Goal: Transaction & Acquisition: Purchase product/service

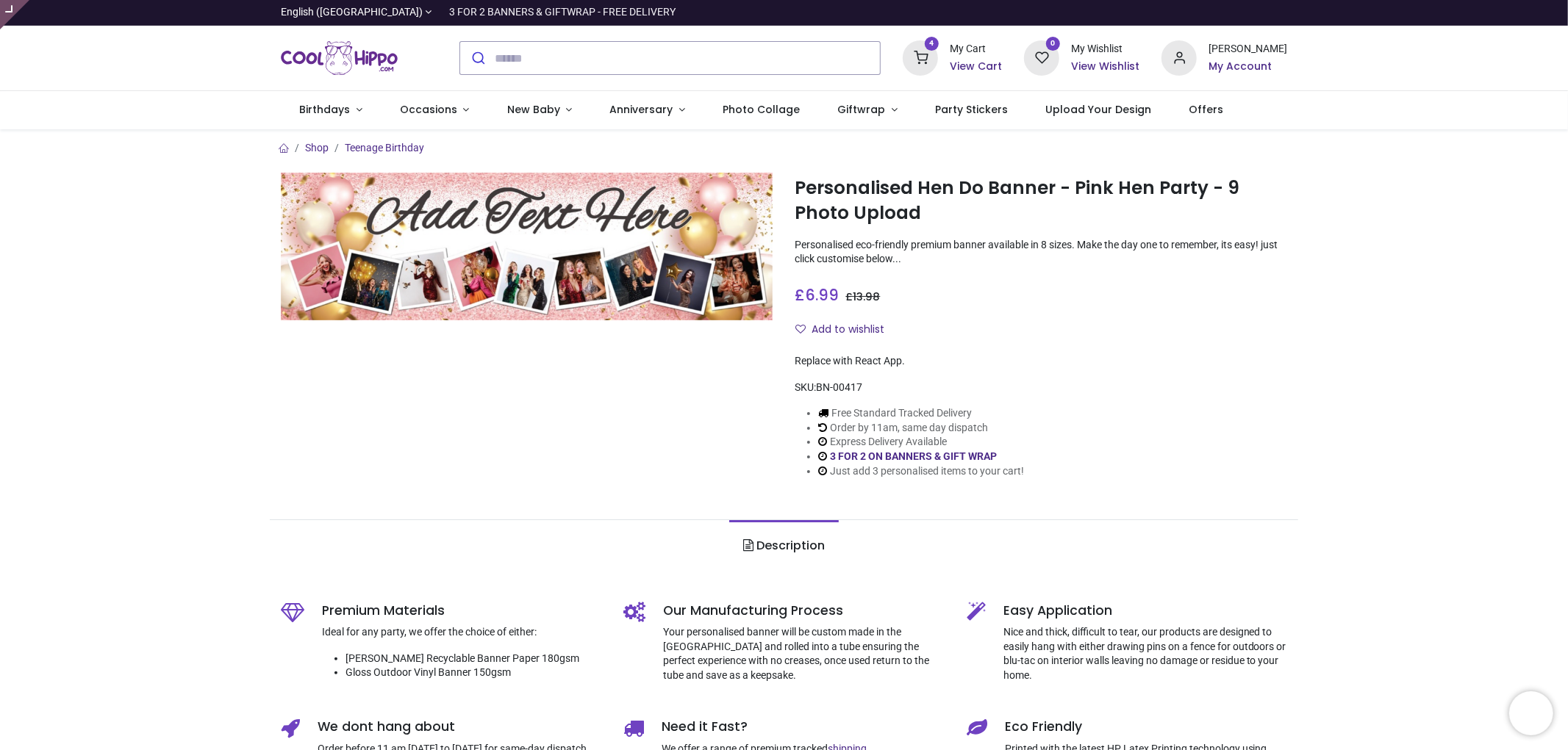
type input "**********"
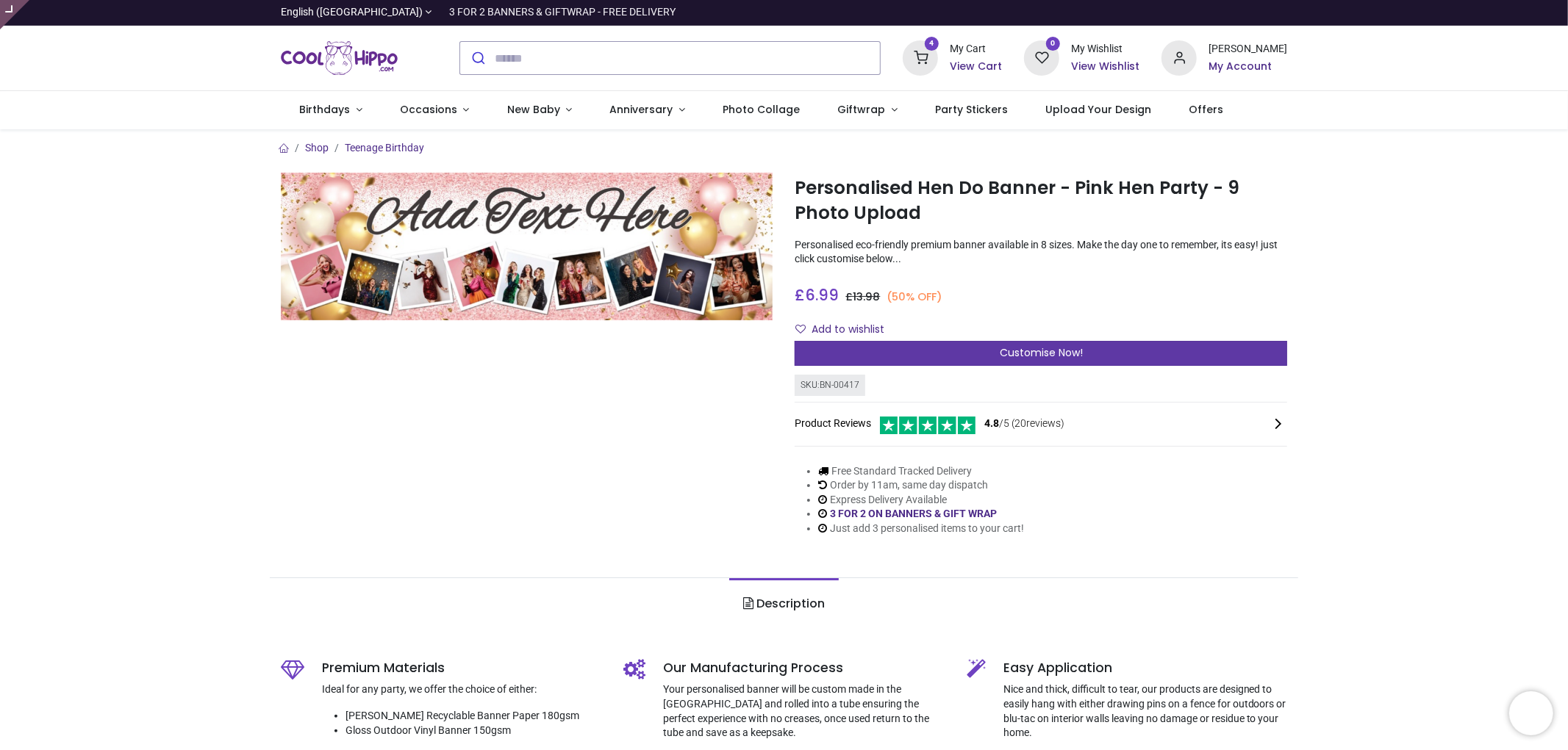
click at [1013, 364] on div "Customise Now!" at bounding box center [1041, 354] width 492 height 25
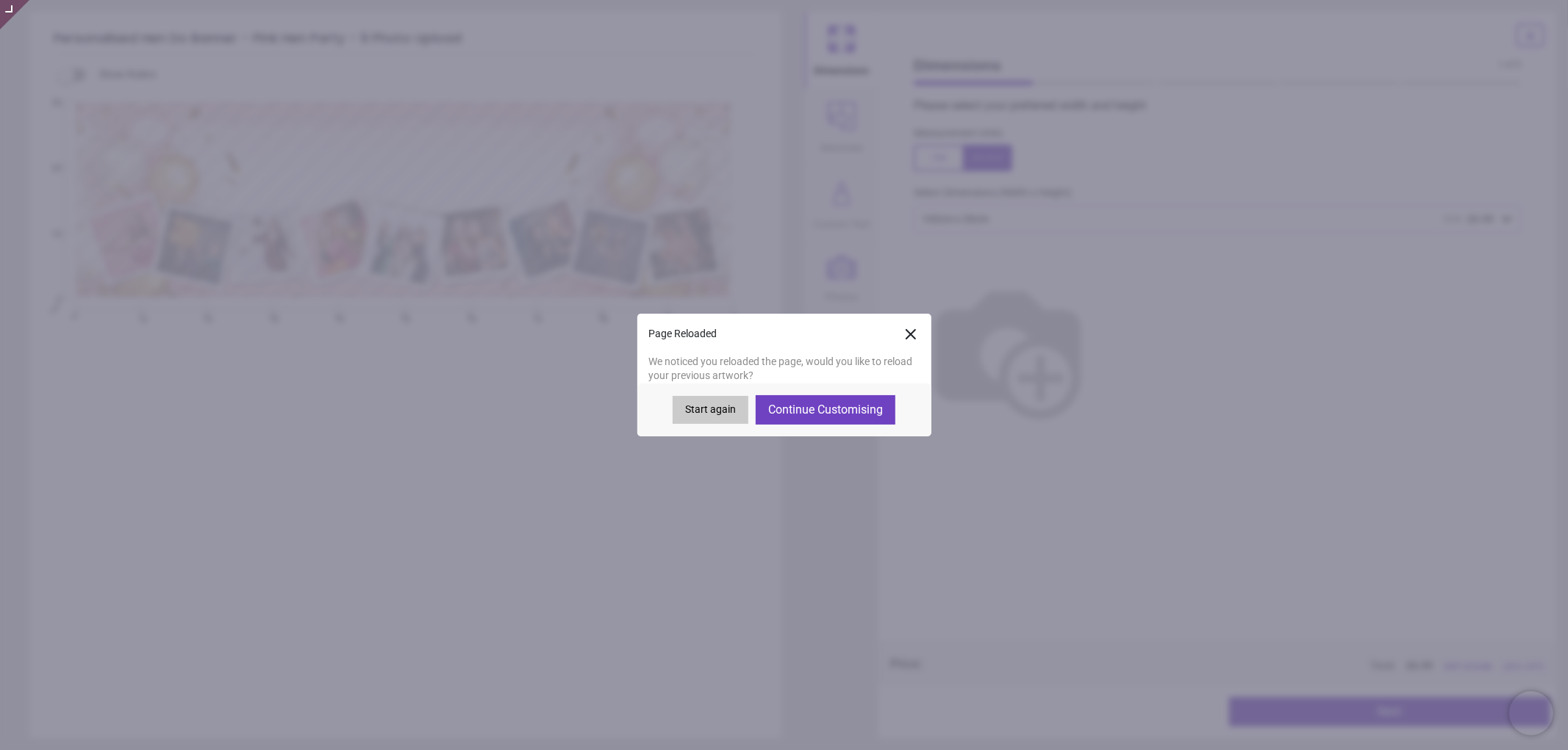
click at [914, 336] on icon at bounding box center [911, 334] width 18 height 18
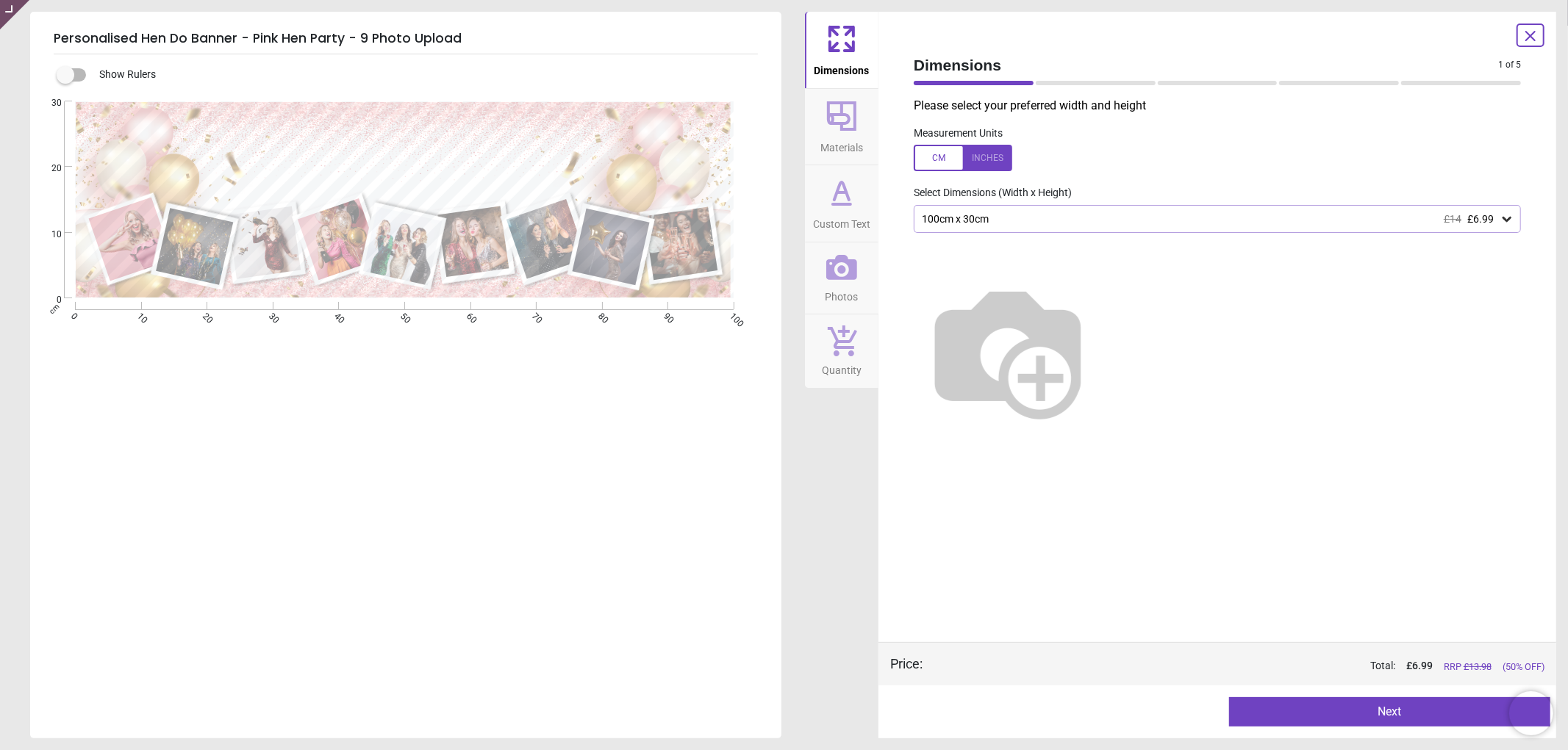
click at [827, 297] on span "Photos" at bounding box center [842, 294] width 33 height 22
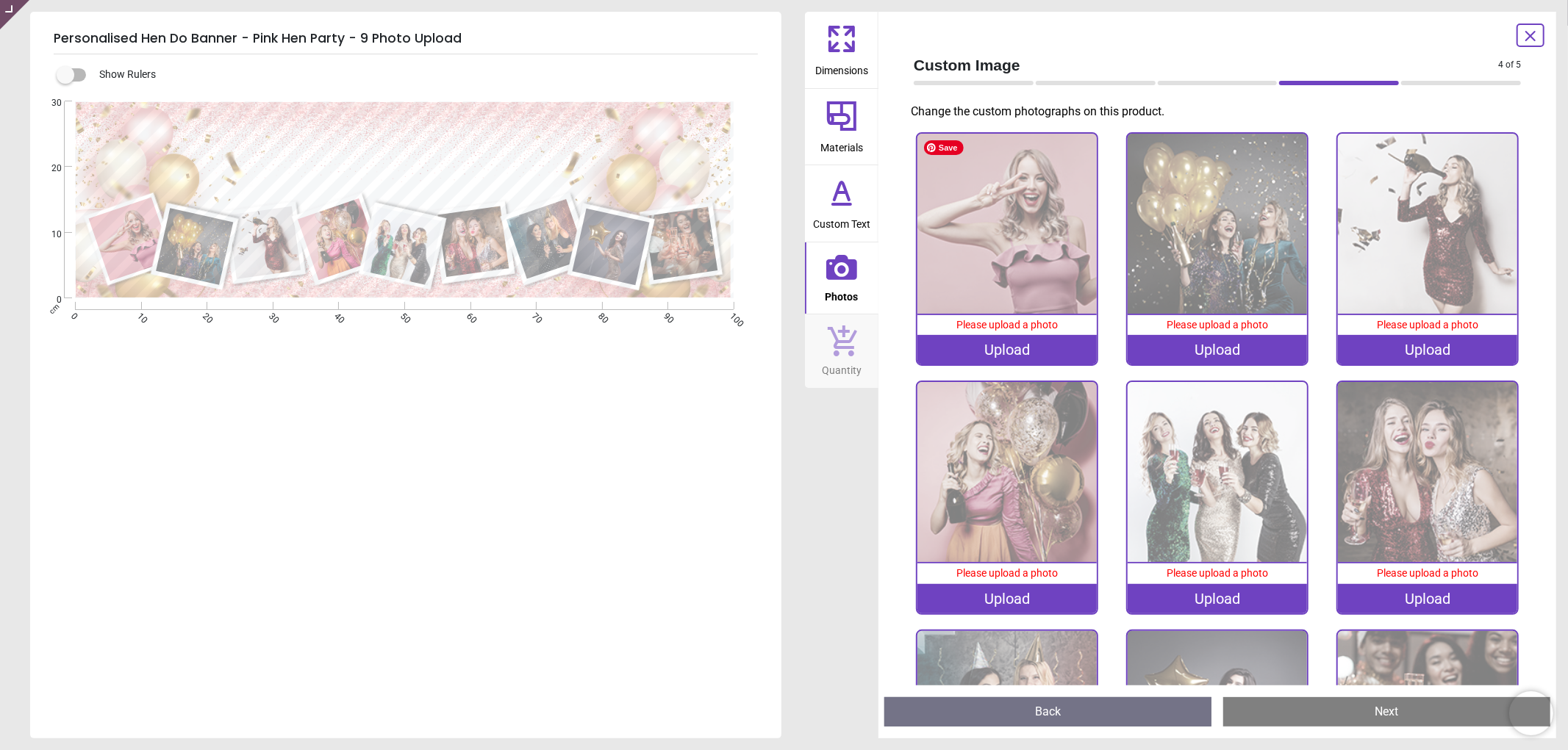
click at [993, 349] on div "Upload" at bounding box center [1007, 349] width 180 height 29
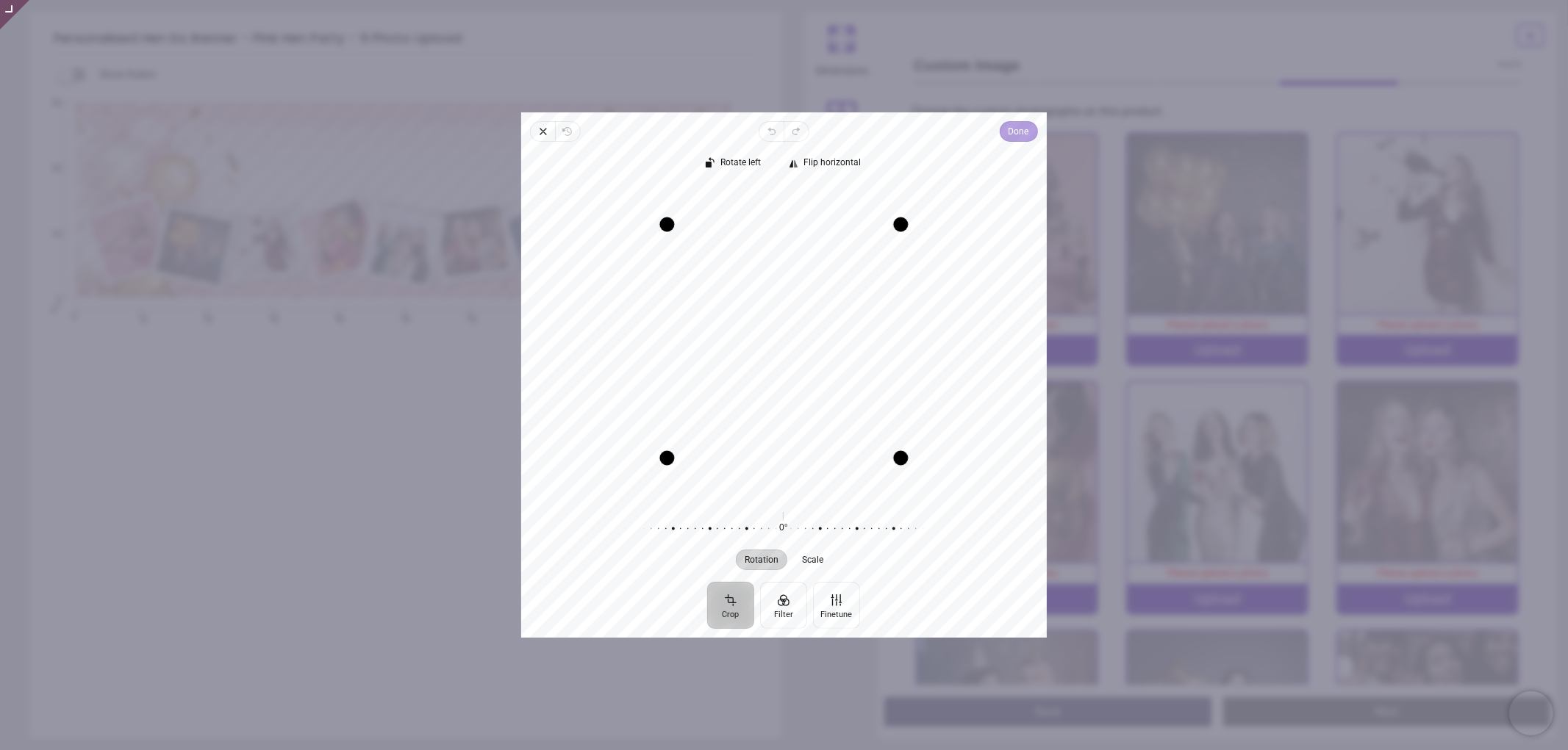
click at [1008, 131] on span "Done" at bounding box center [1018, 131] width 20 height 18
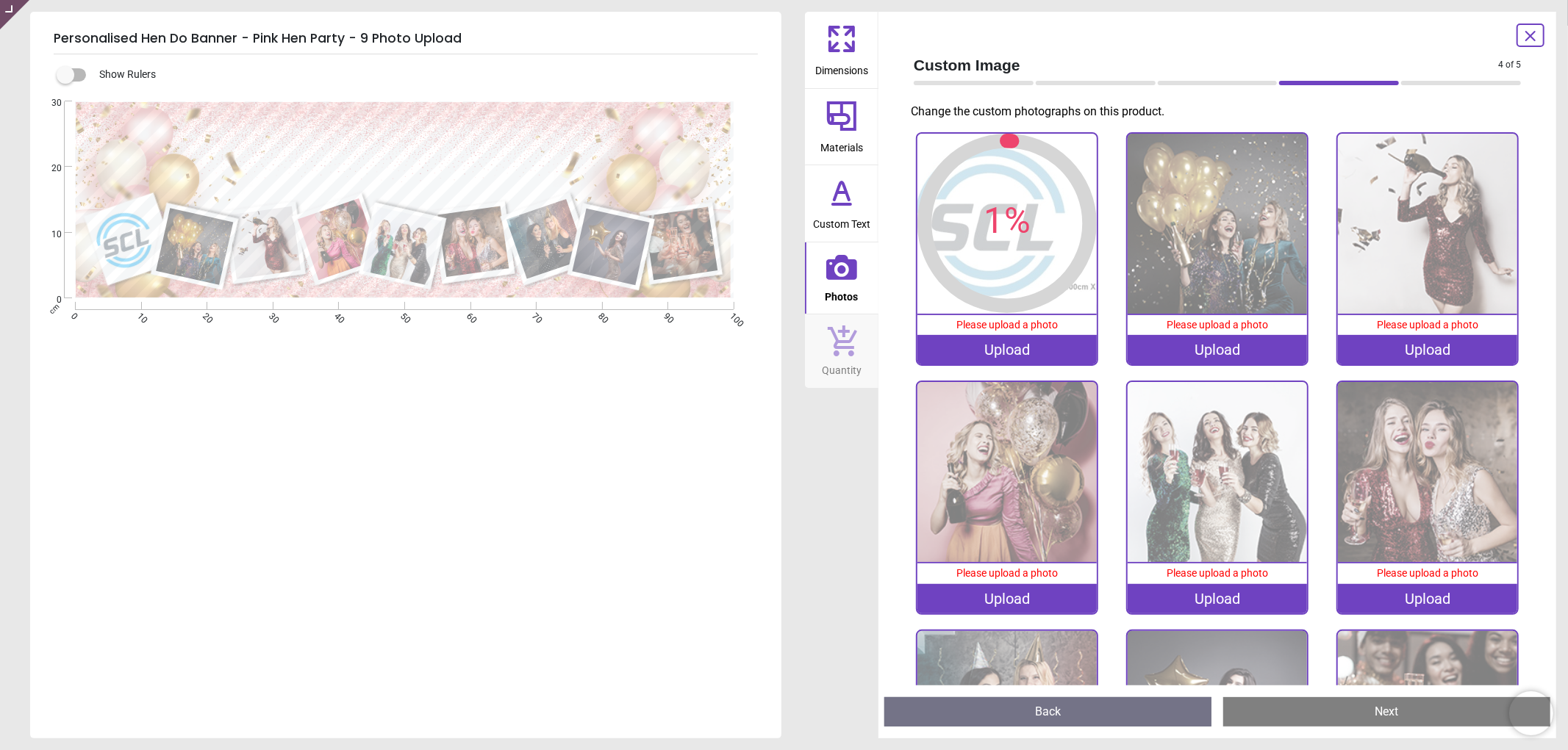
click at [1239, 351] on div "Upload" at bounding box center [1218, 349] width 180 height 29
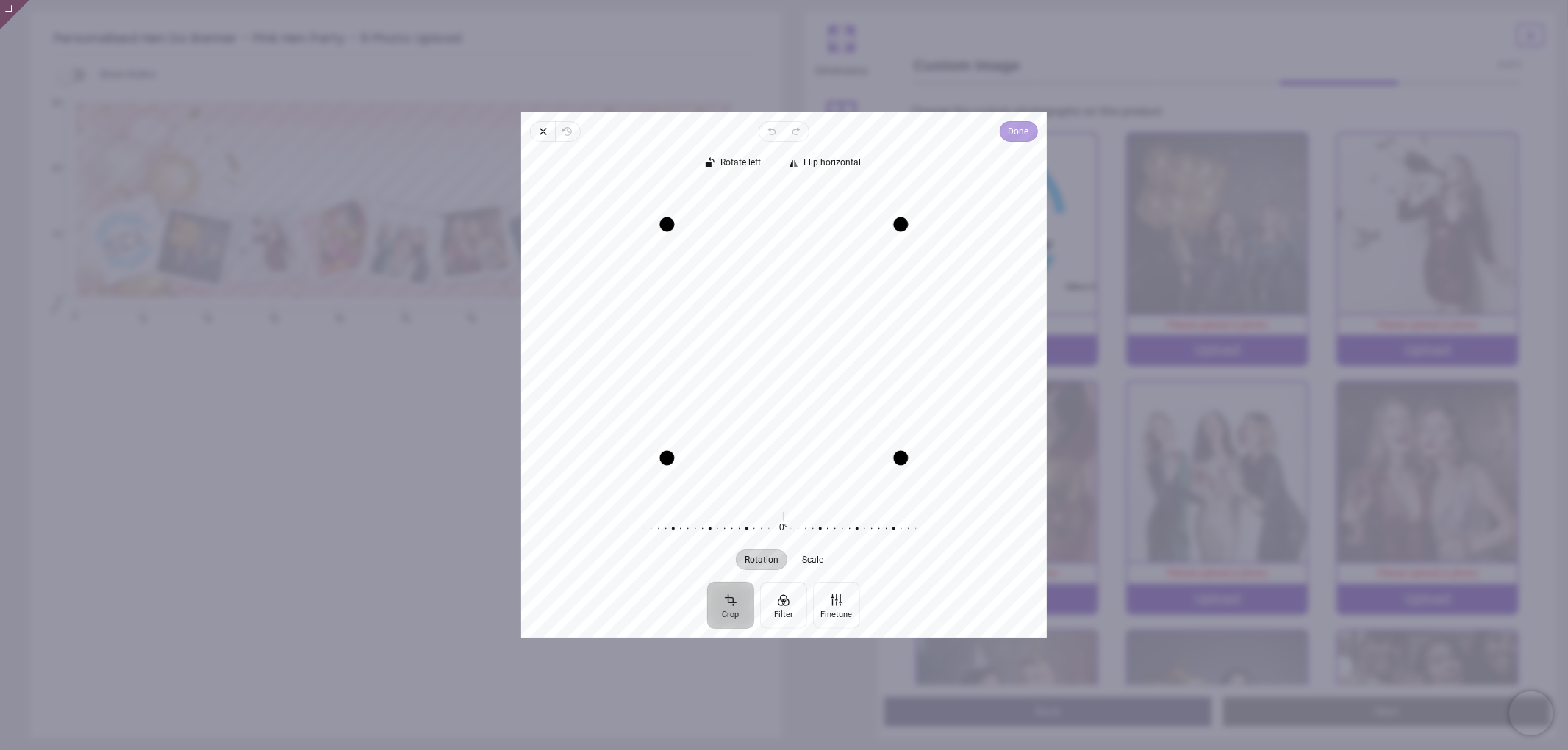
click at [1017, 126] on span "Done" at bounding box center [1018, 131] width 20 height 18
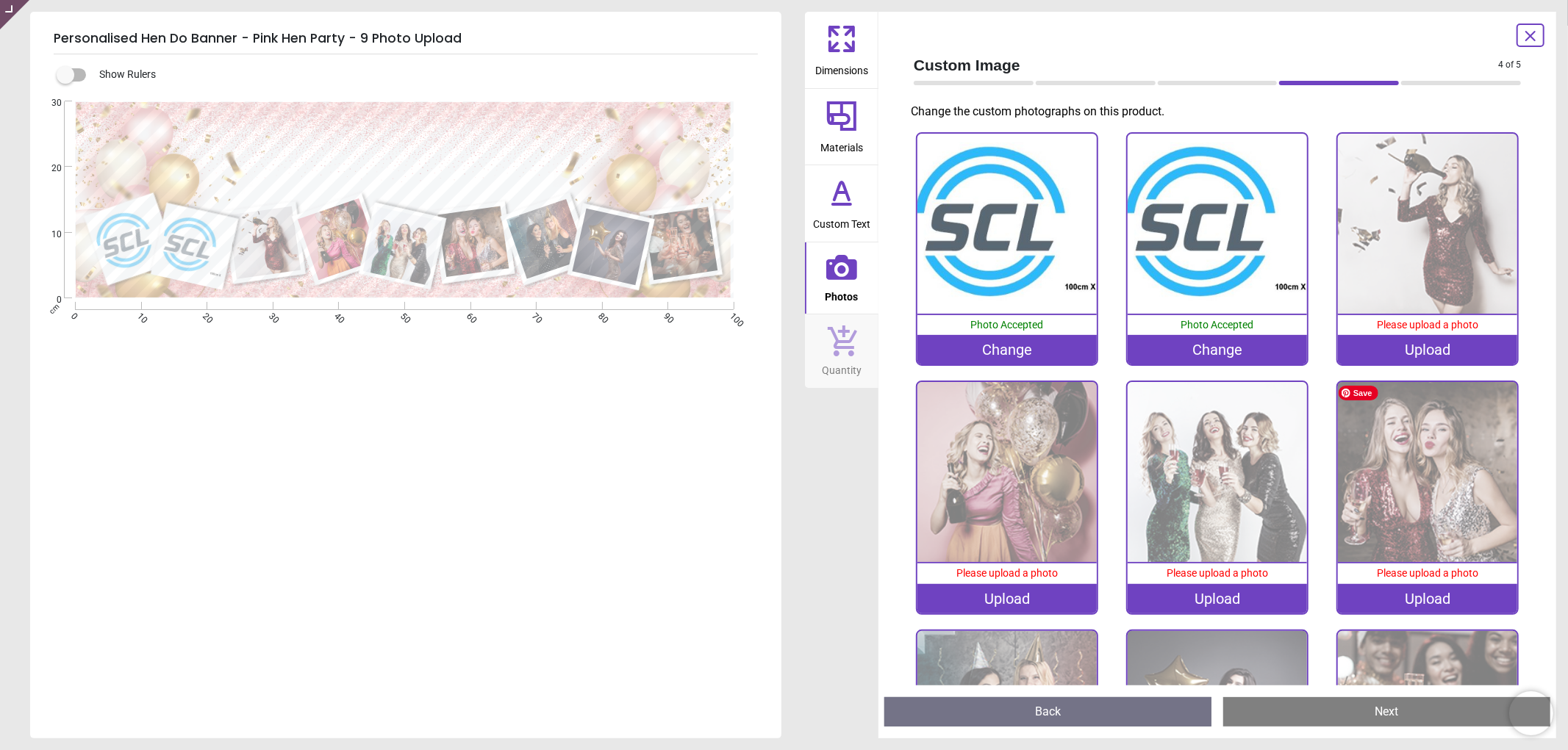
click at [1433, 350] on div "Upload" at bounding box center [1428, 349] width 180 height 29
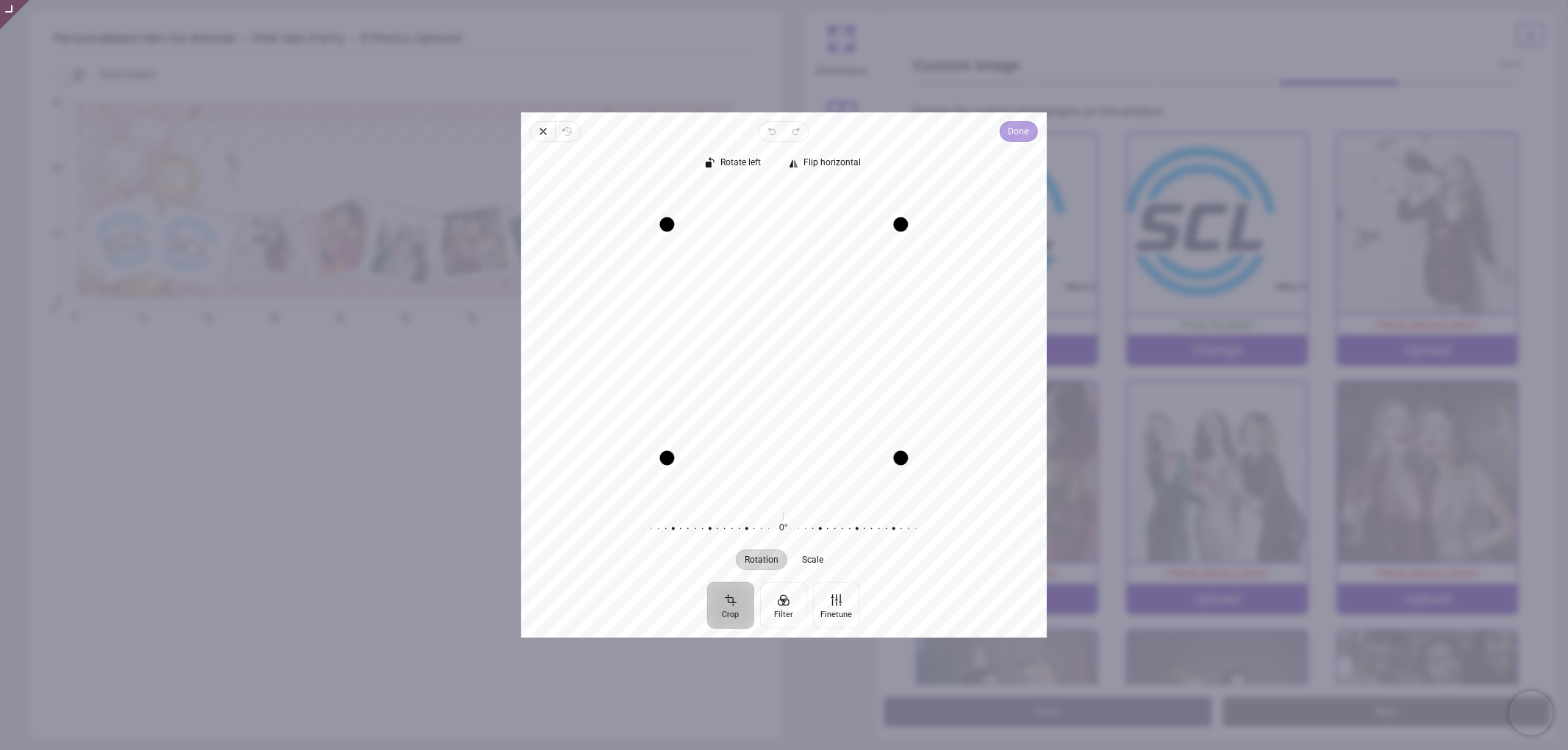
click at [1020, 137] on span "Done" at bounding box center [1018, 131] width 20 height 18
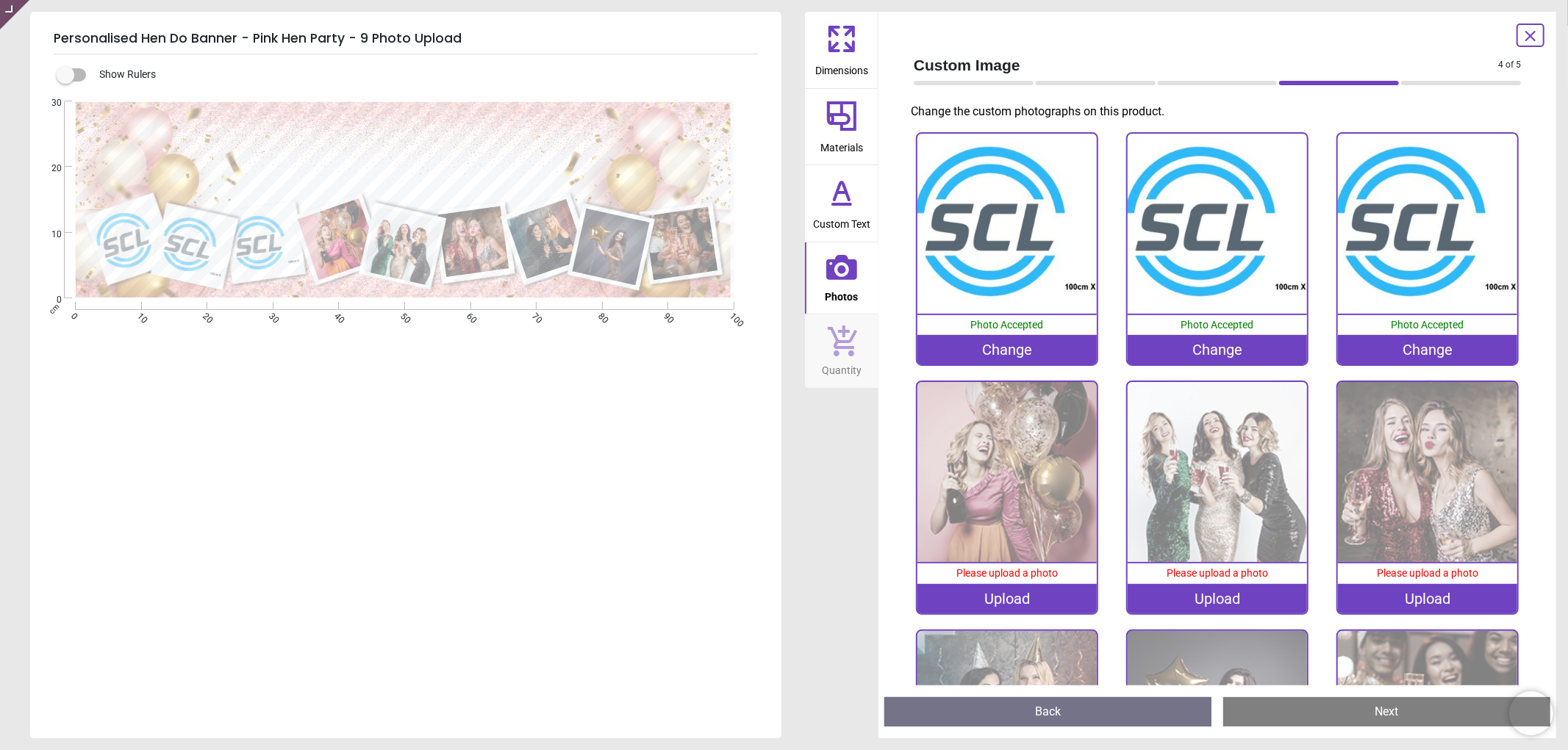
click at [980, 591] on div "Upload" at bounding box center [1007, 599] width 180 height 29
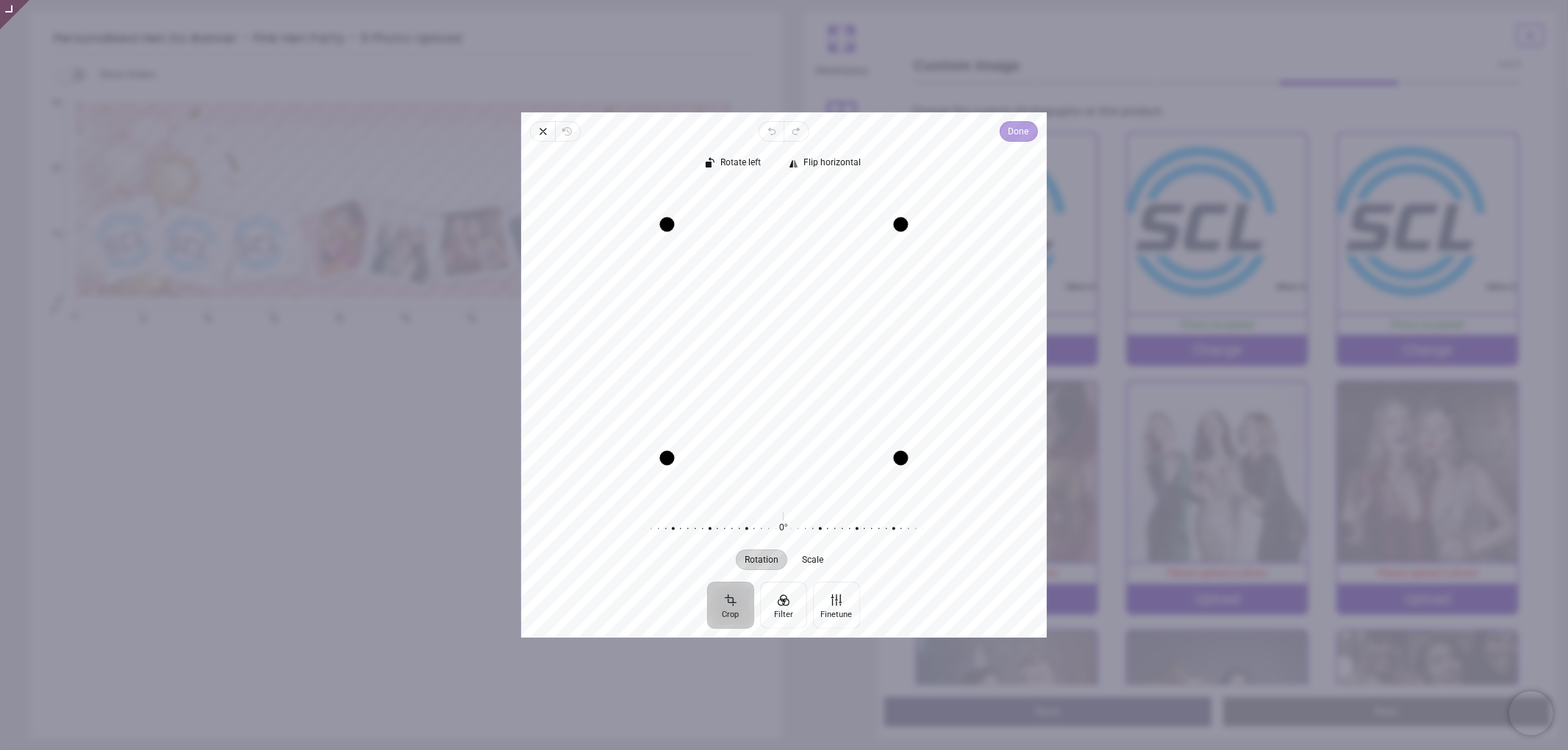
click at [1016, 136] on span "Done" at bounding box center [1018, 131] width 20 height 18
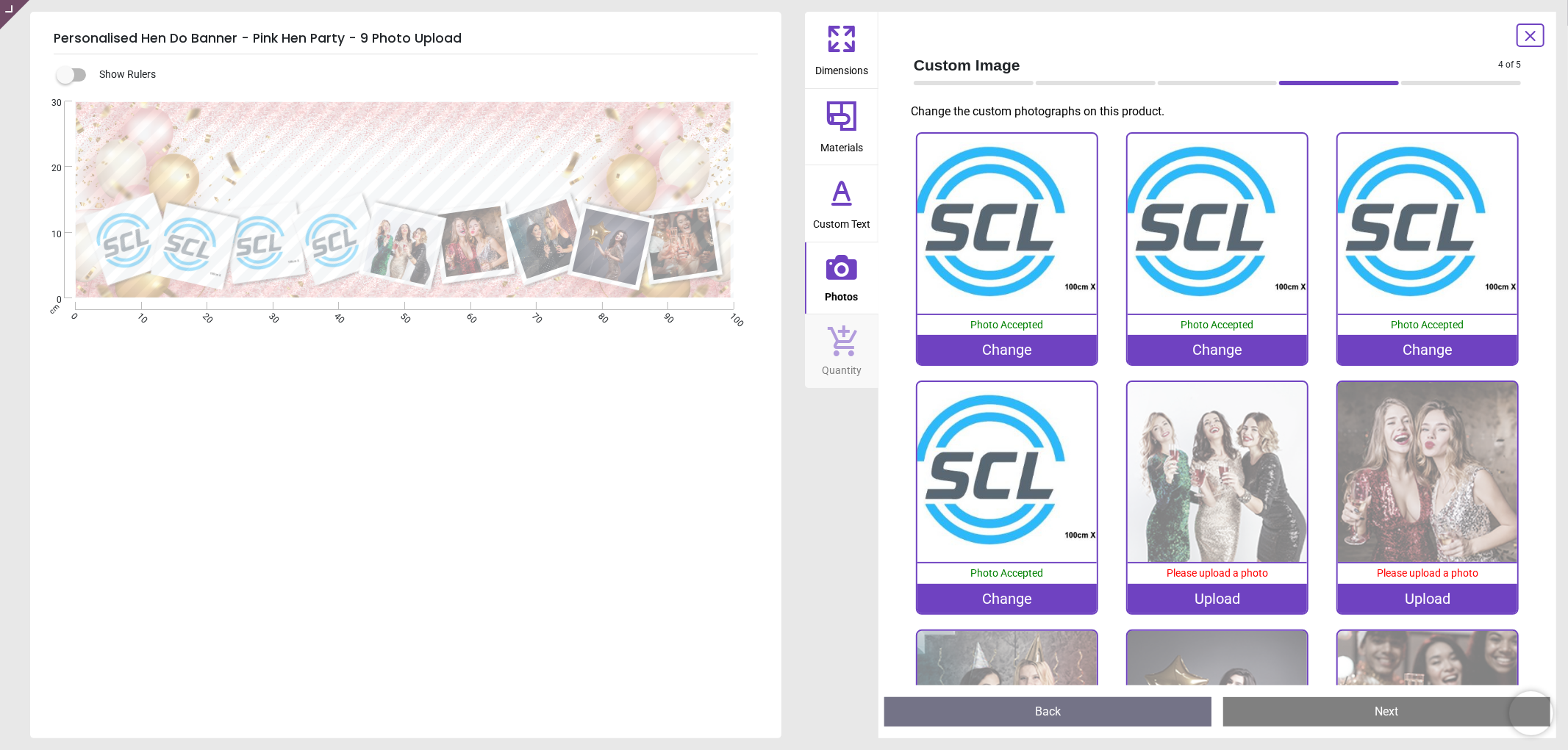
click at [1194, 592] on div "Upload" at bounding box center [1218, 599] width 180 height 29
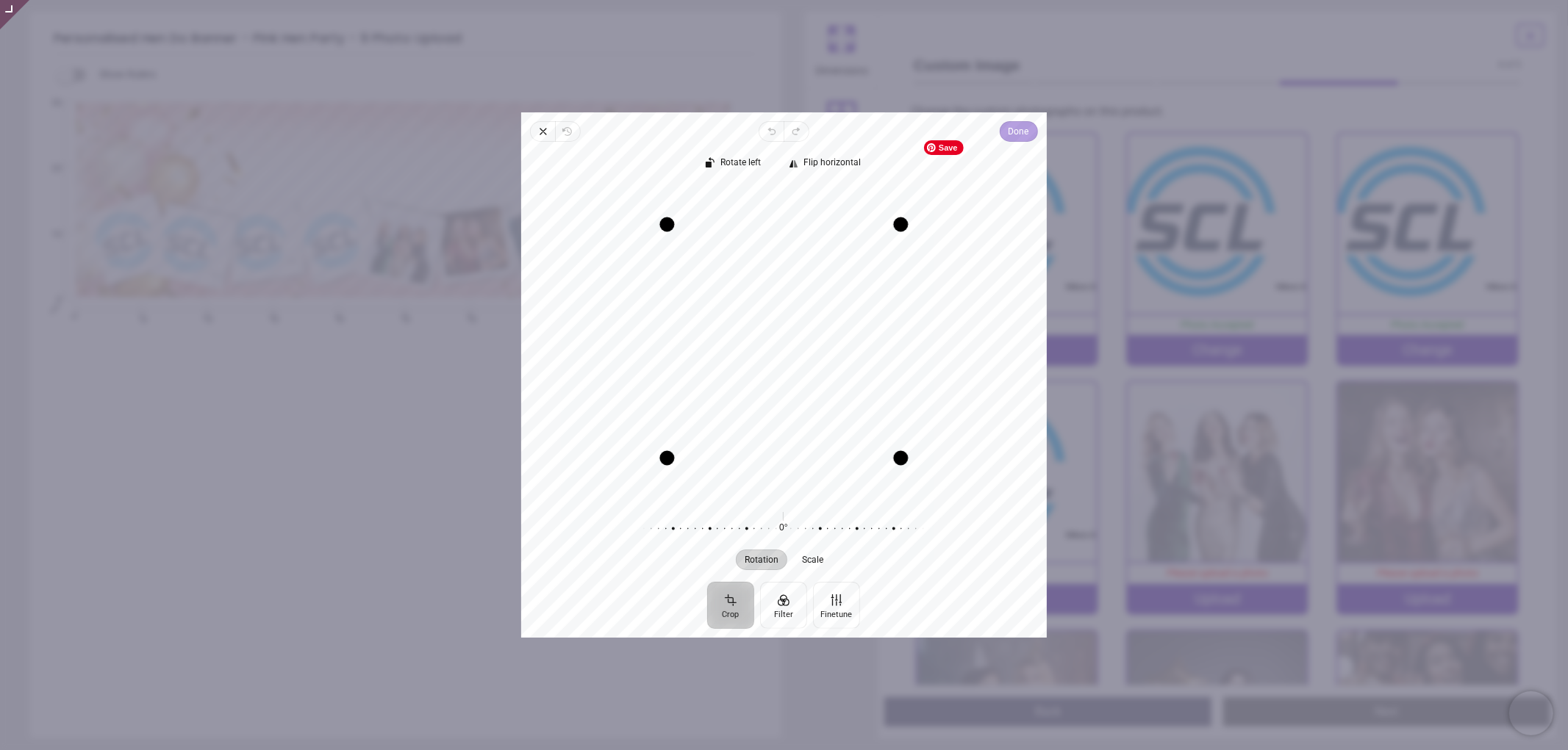
click at [1033, 123] on button "Done" at bounding box center [1019, 131] width 38 height 20
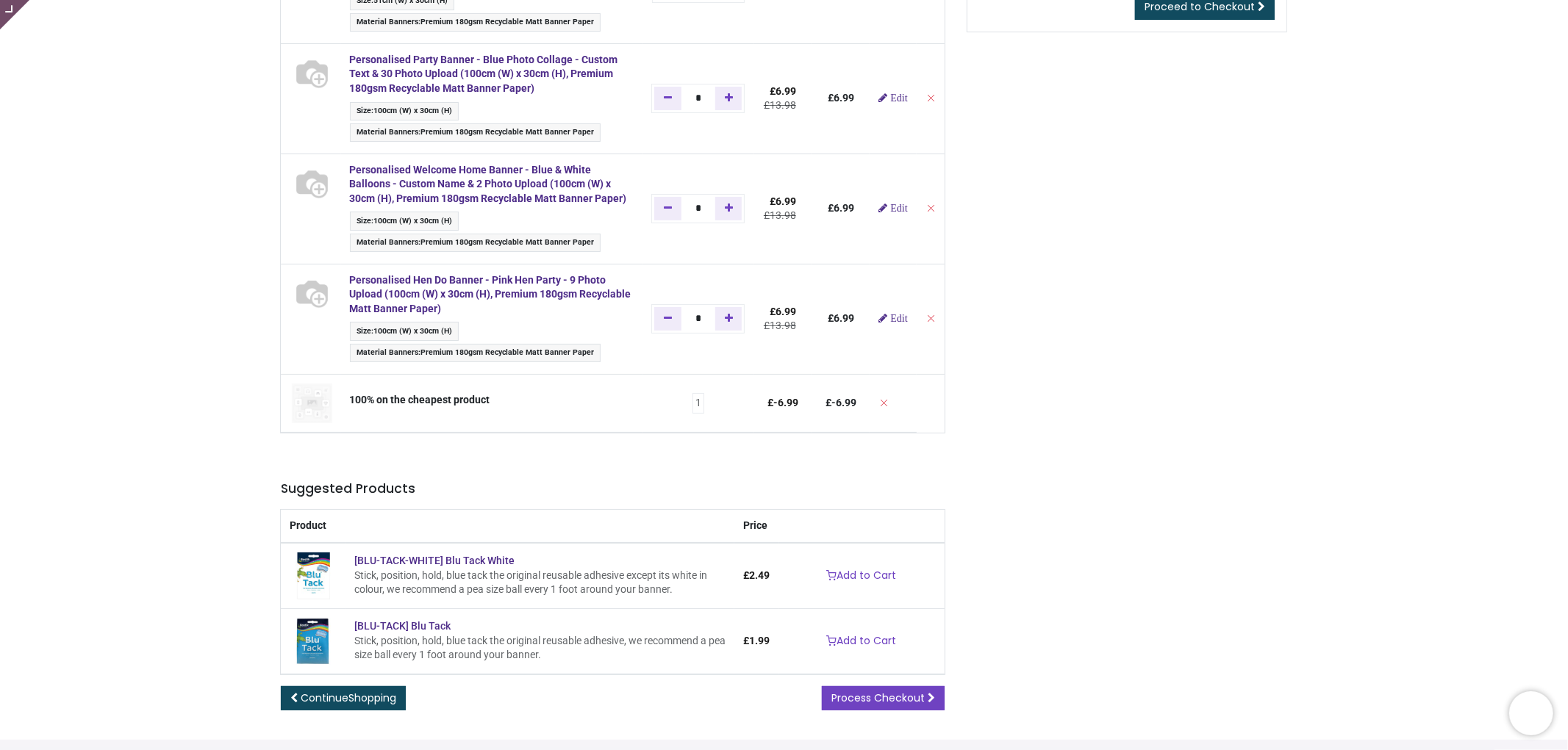
type input "**********"
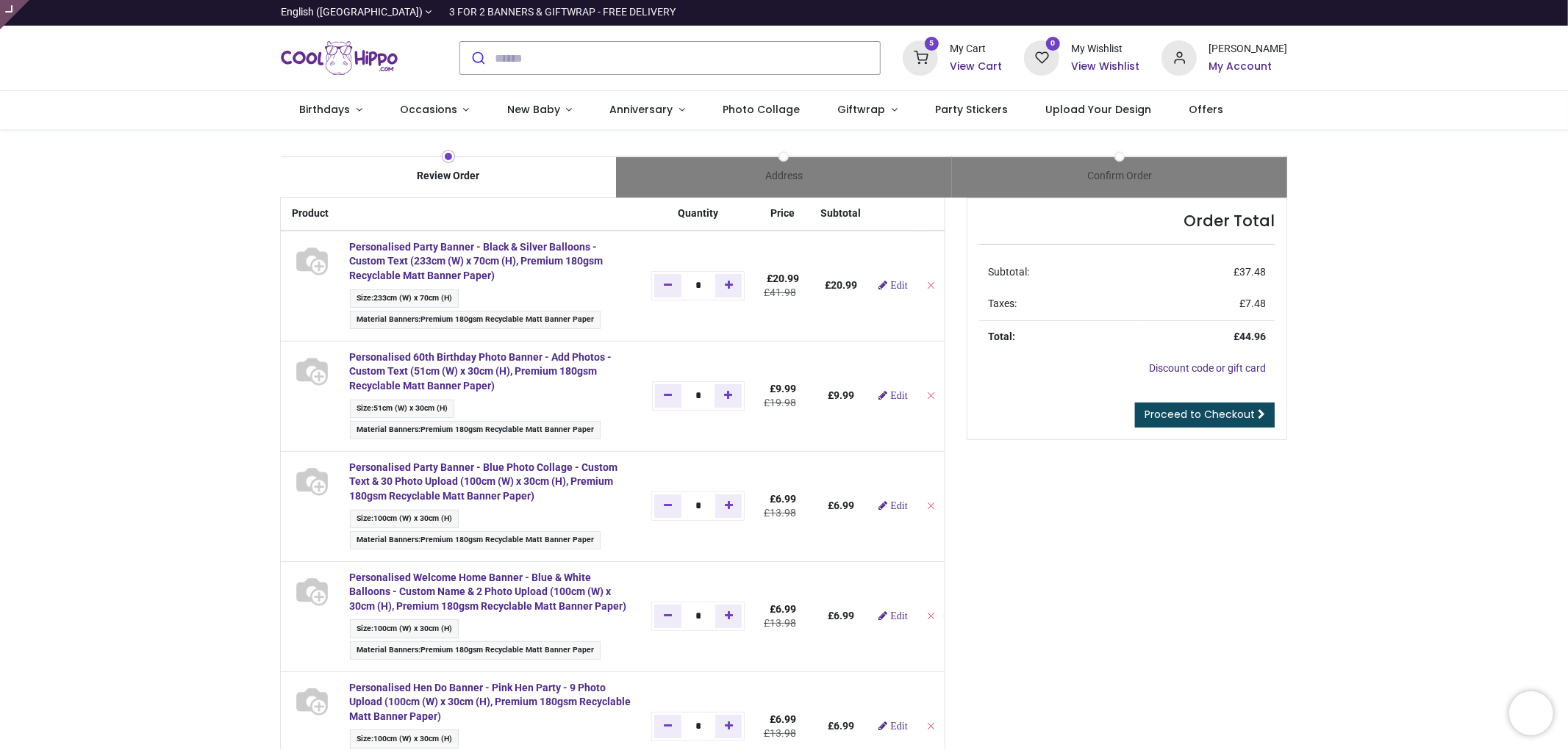
click at [930, 294] on td at bounding box center [930, 286] width 28 height 110
click at [930, 290] on icon "Remove from cart" at bounding box center [930, 285] width 11 height 11
type input "*"
click at [929, 288] on icon "Remove from cart" at bounding box center [930, 285] width 11 height 11
click at [930, 285] on icon "Remove from cart" at bounding box center [930, 285] width 11 height 11
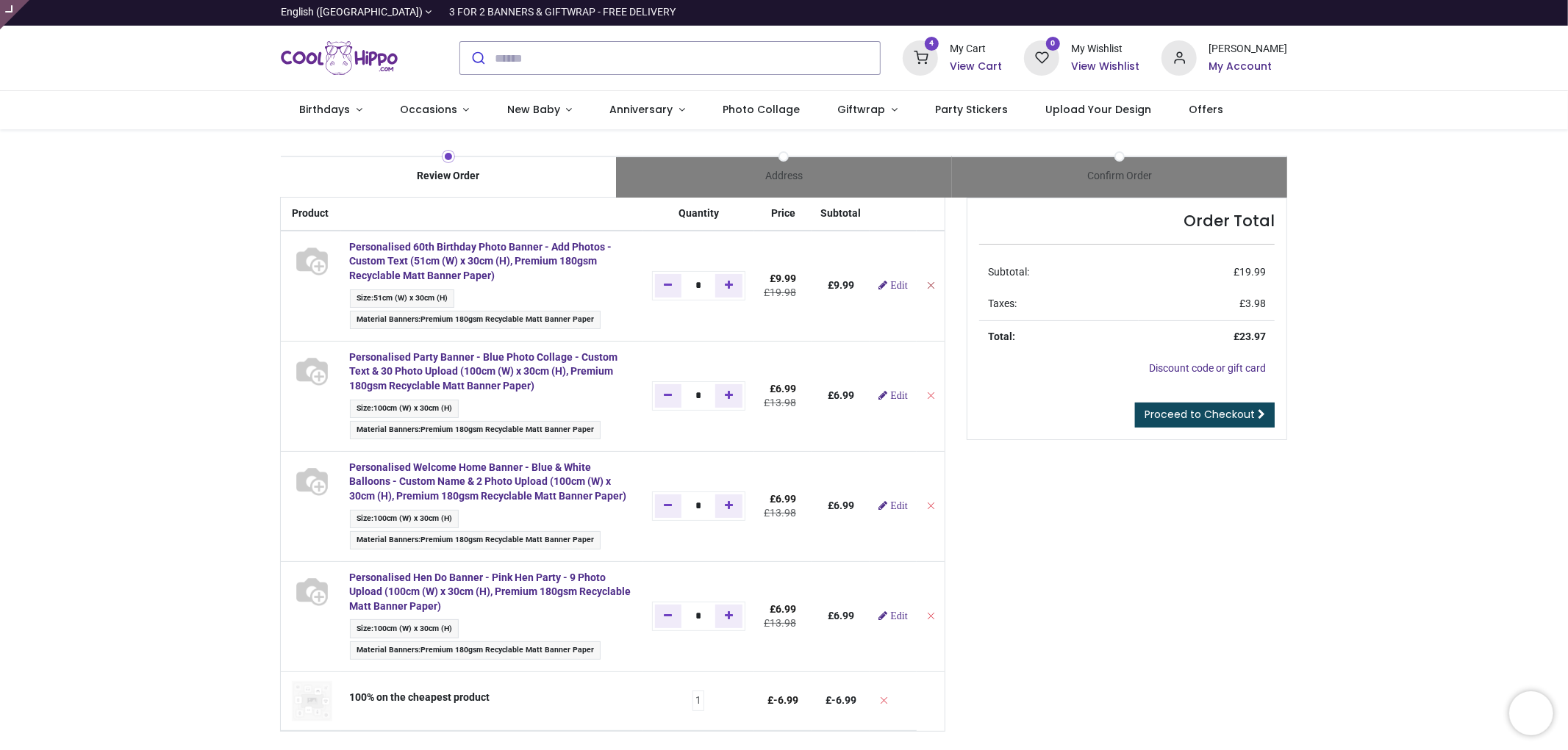
click at [926, 281] on icon "Remove from cart" at bounding box center [930, 285] width 11 height 11
type input "*"
click at [926, 283] on icon "Remove from cart" at bounding box center [930, 285] width 11 height 11
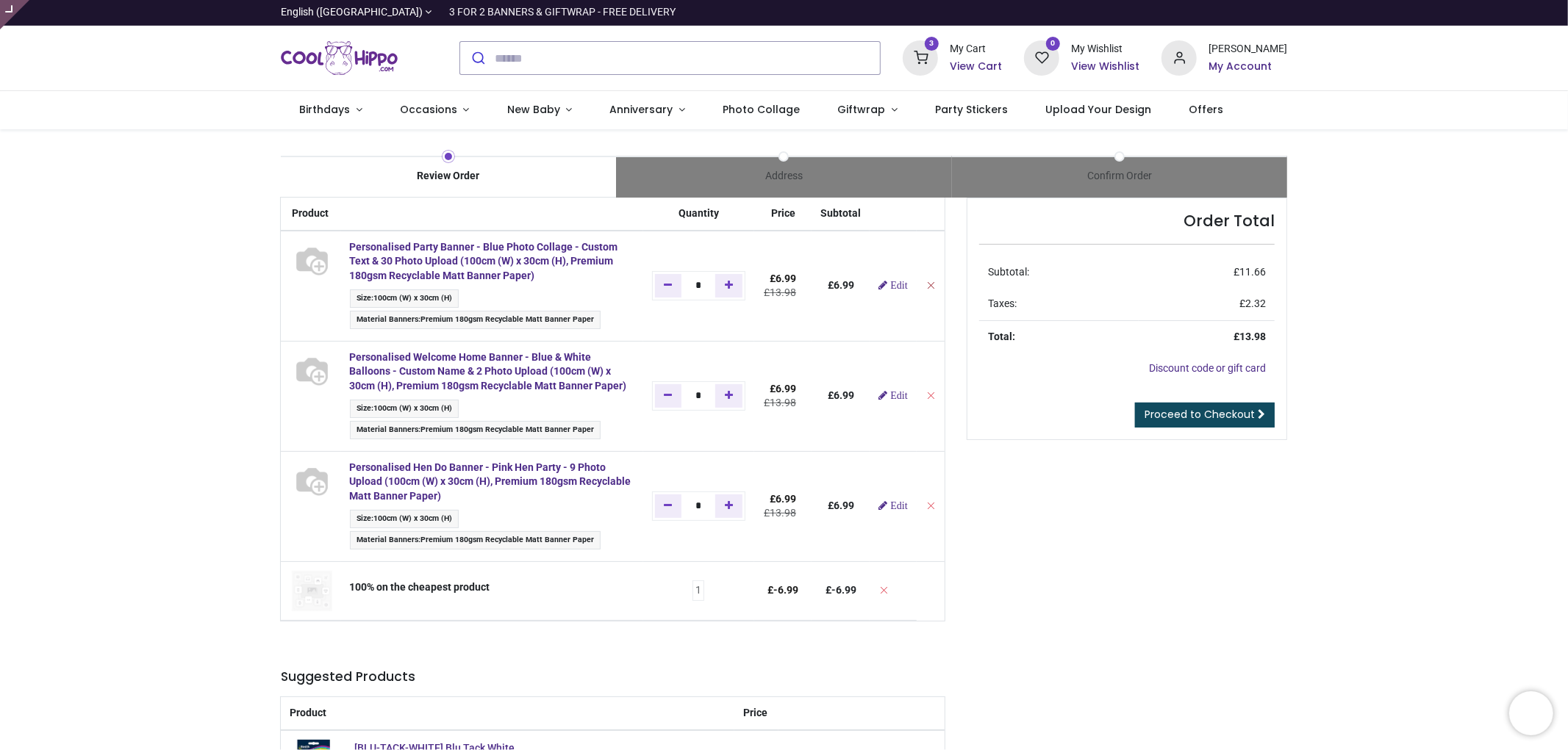
click at [929, 286] on icon "Remove from cart" at bounding box center [930, 285] width 11 height 11
type input "*"
click at [929, 286] on icon "Remove from cart" at bounding box center [930, 285] width 11 height 11
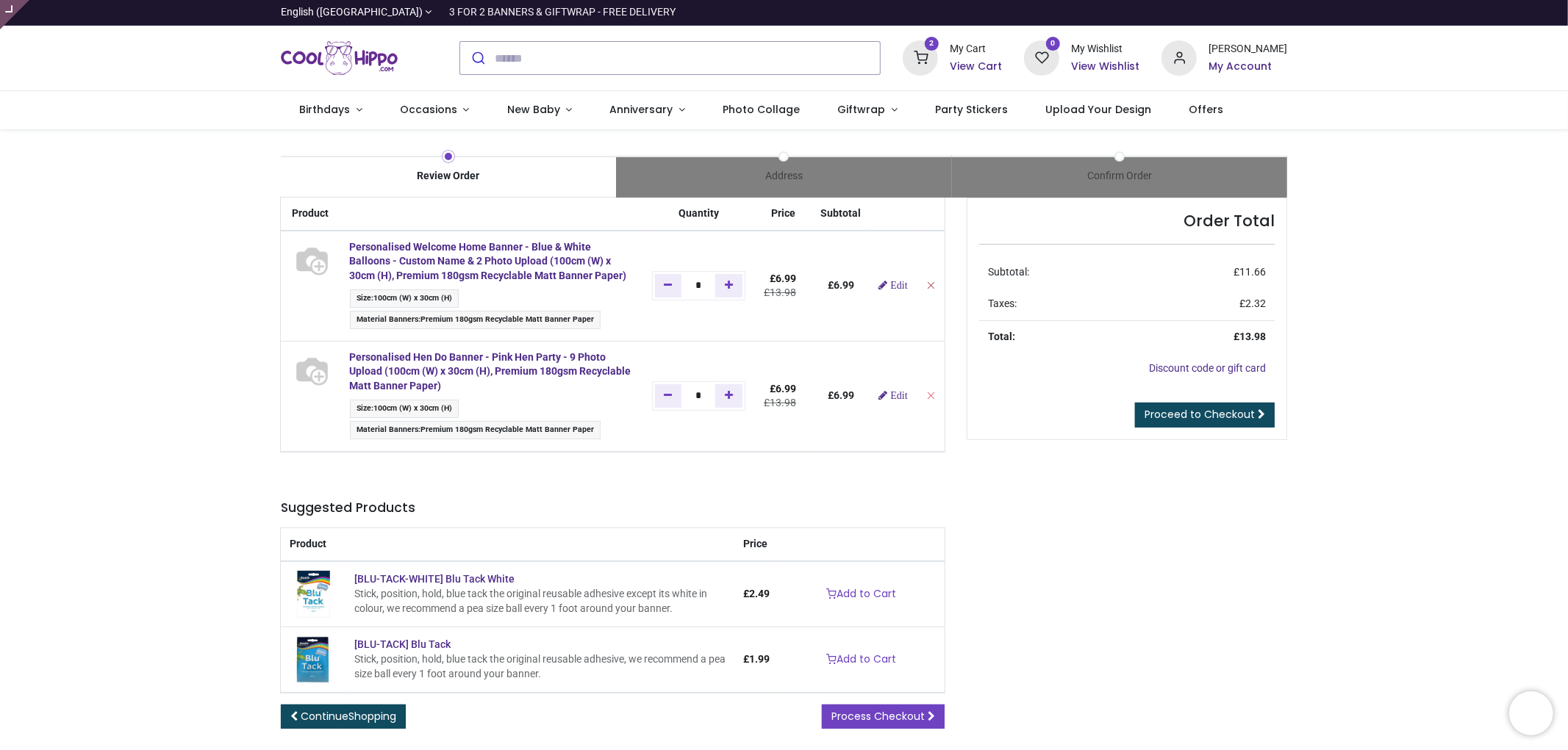
click at [930, 285] on icon "Remove from cart" at bounding box center [930, 285] width 11 height 11
type input "*"
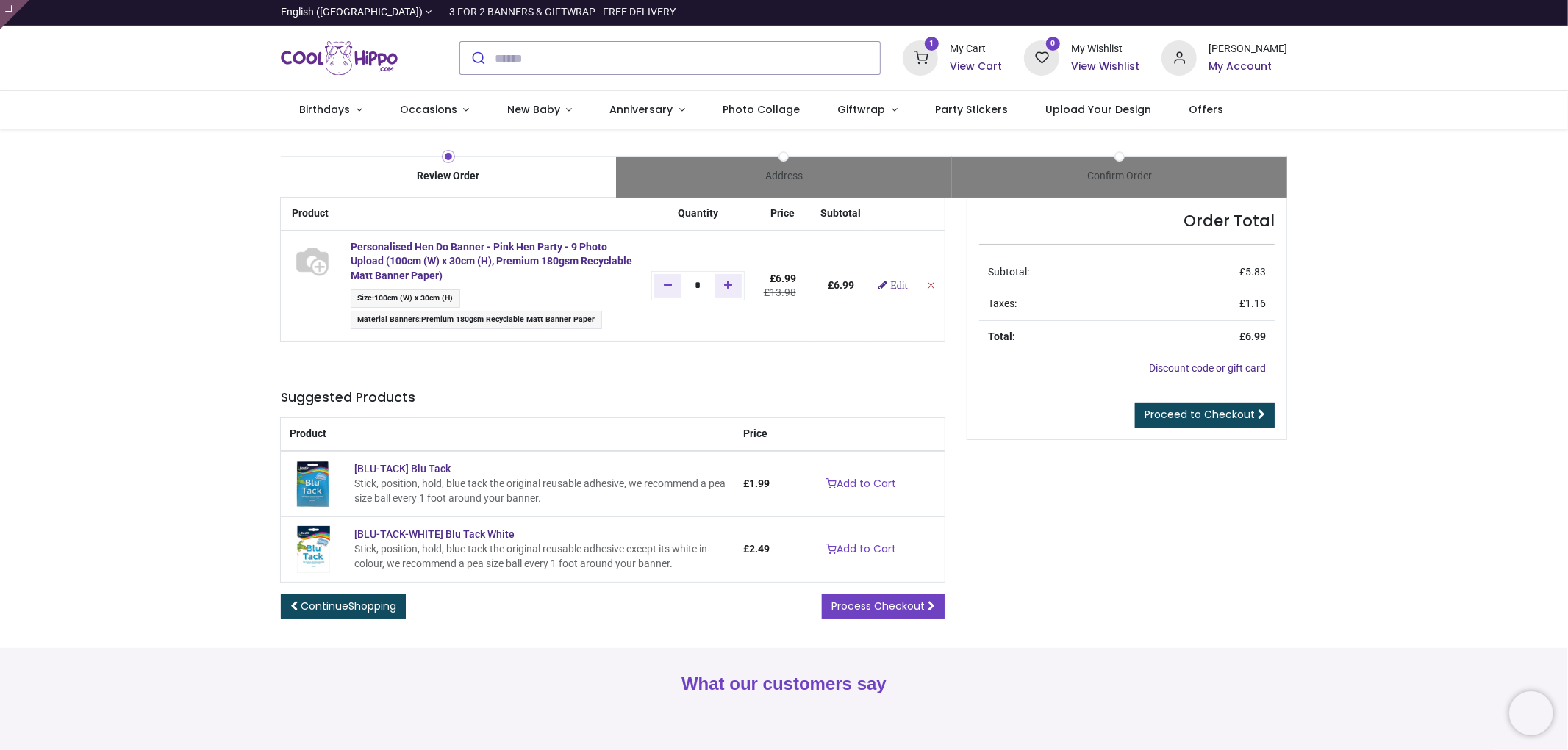
click at [930, 282] on icon "Remove from cart" at bounding box center [930, 285] width 11 height 11
type input "*"
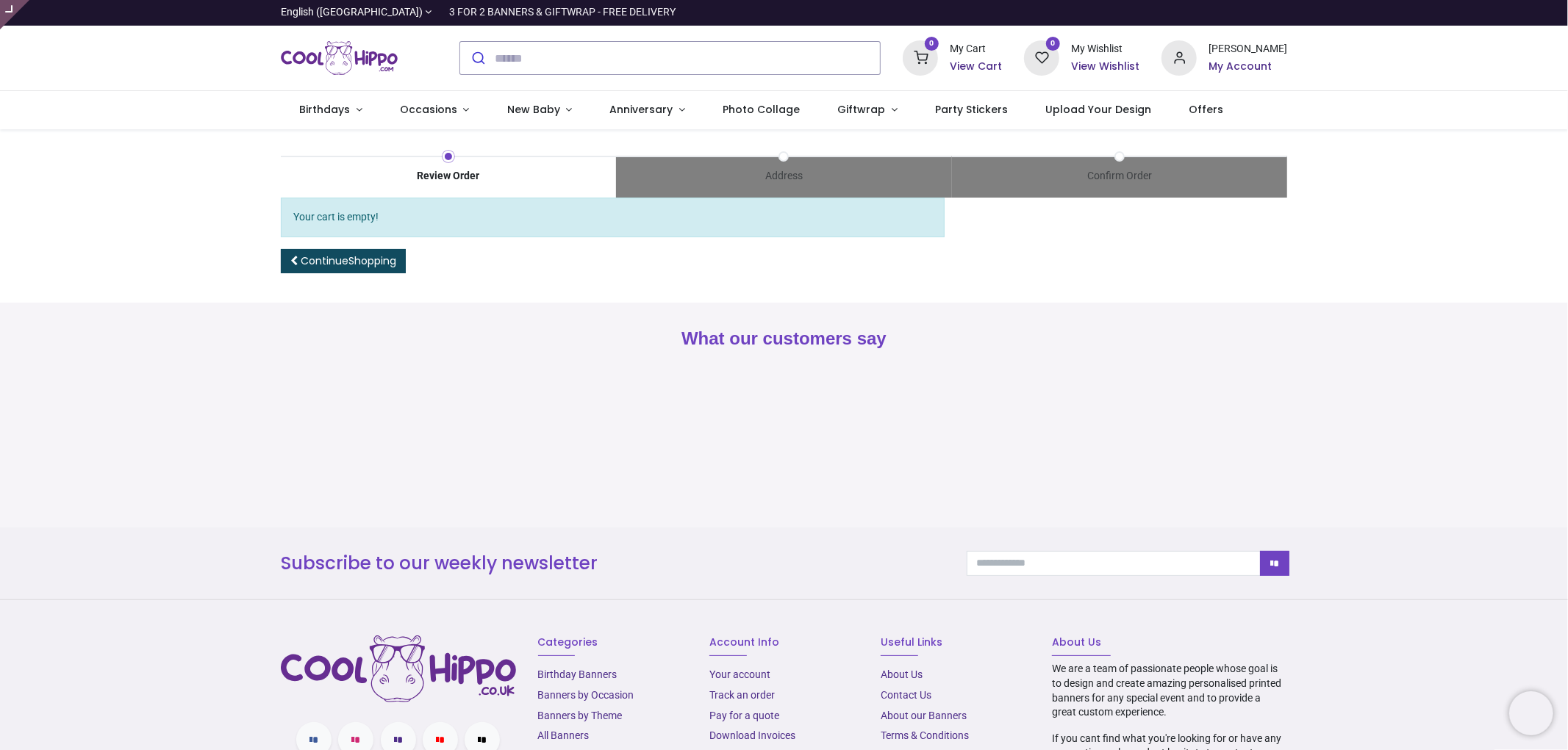
type input "**********"
